Goal: Check status

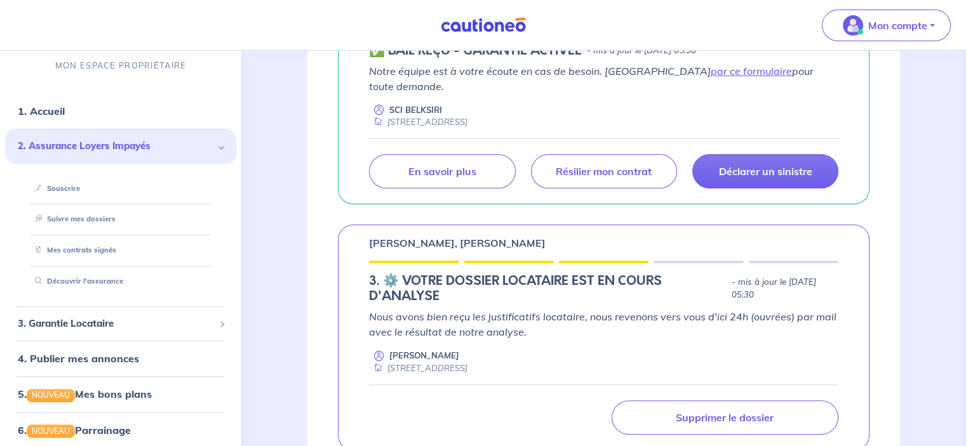
scroll to position [254, 0]
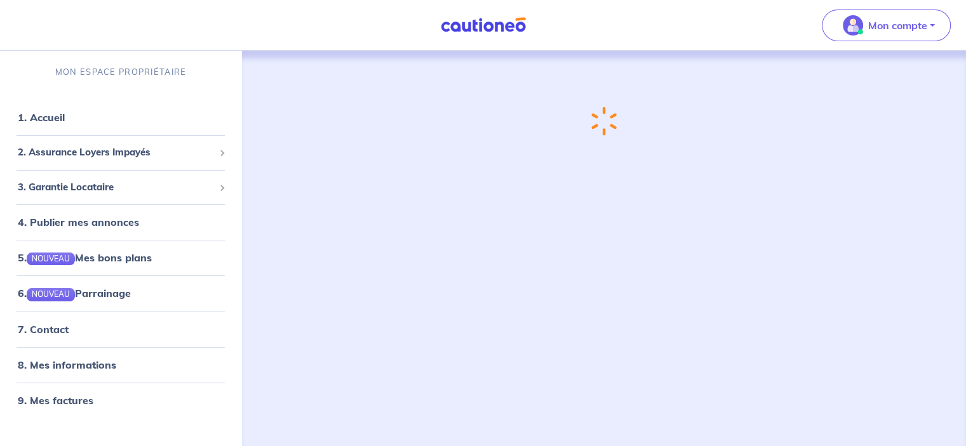
scroll to position [6, 0]
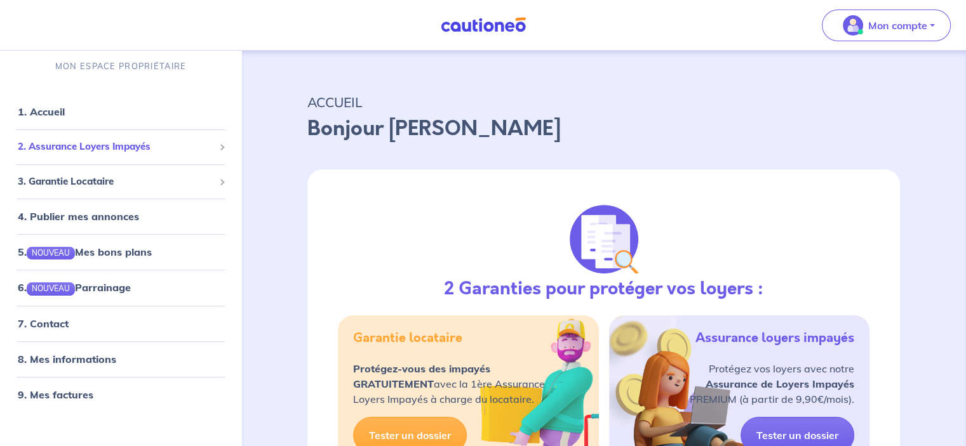
click at [93, 147] on span "2. Assurance Loyers Impayés" at bounding box center [116, 147] width 196 height 15
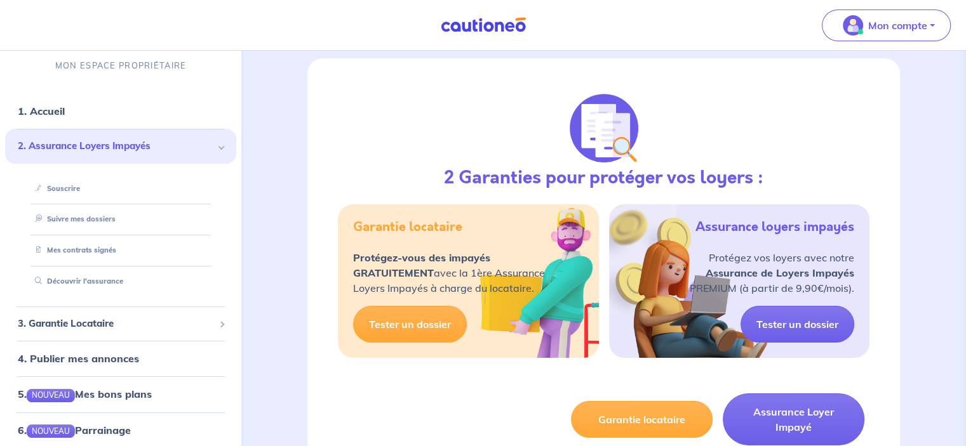
scroll to position [46, 0]
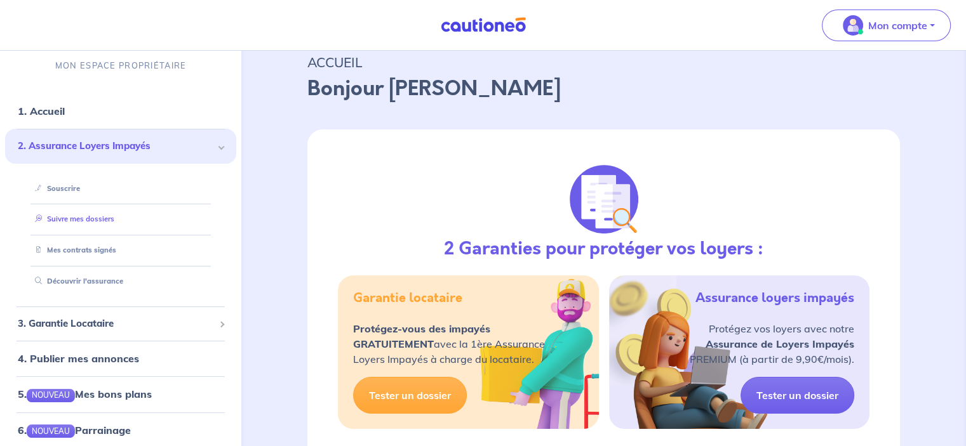
click at [69, 216] on link "Suivre mes dossiers" at bounding box center [72, 219] width 84 height 9
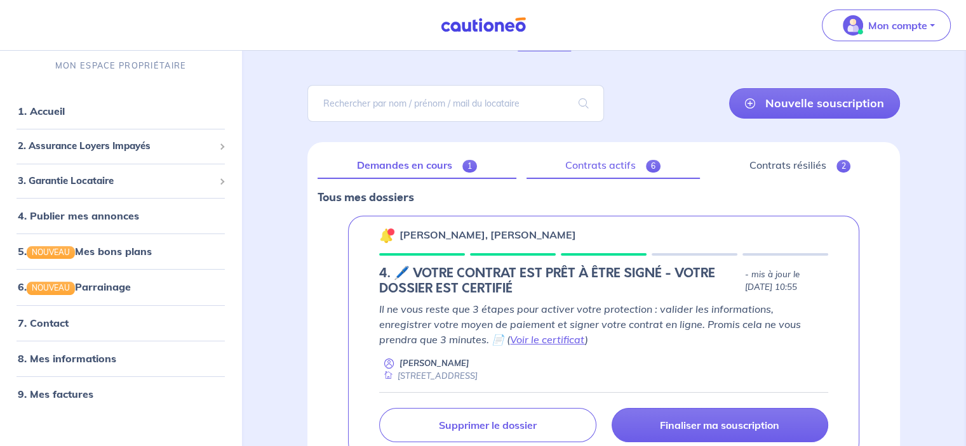
scroll to position [127, 0]
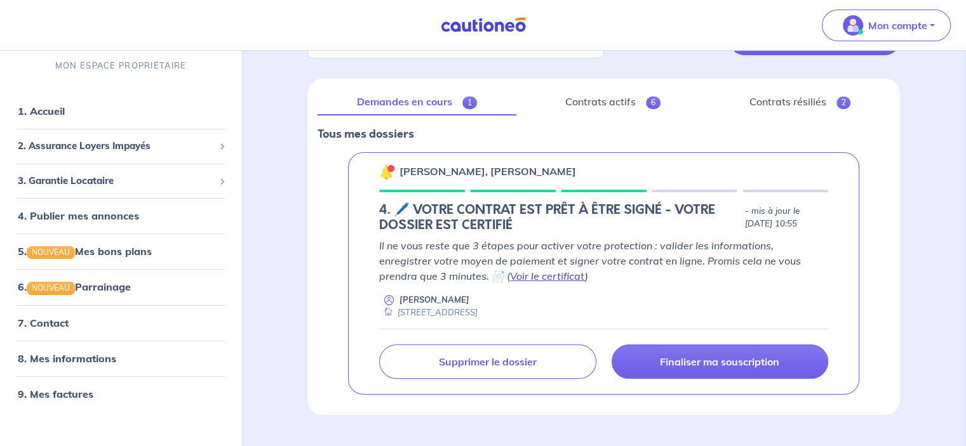
click at [510, 271] on link "Voir le certificat" at bounding box center [547, 276] width 75 height 13
